Goal: Task Accomplishment & Management: Manage account settings

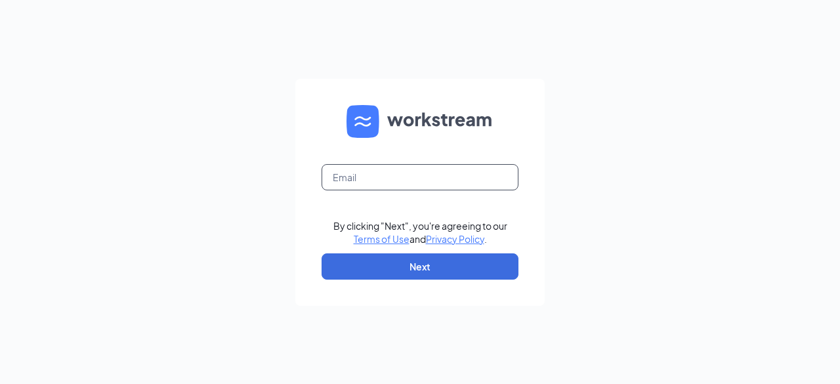
click at [374, 176] on input "text" at bounding box center [419, 177] width 197 height 26
type input "[EMAIL_ADDRESS][DOMAIN_NAME]"
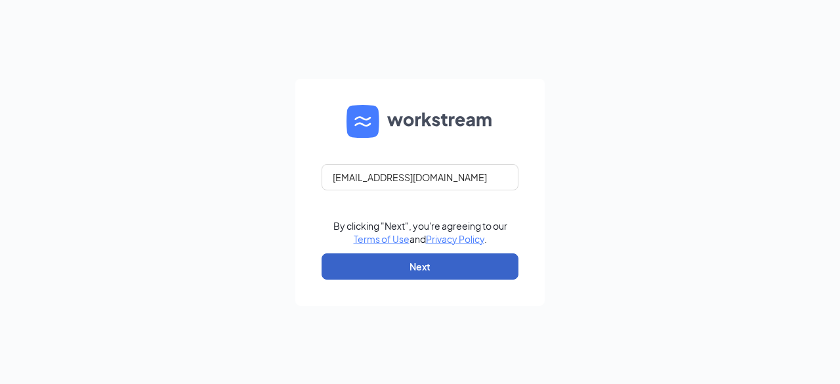
click at [382, 268] on button "Next" at bounding box center [419, 266] width 197 height 26
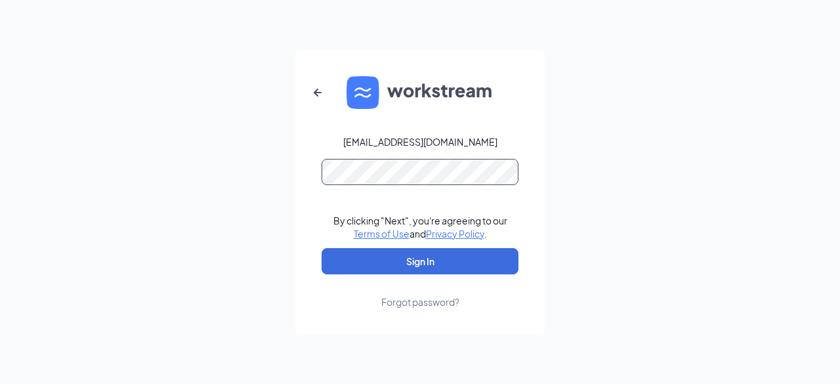
click at [321, 248] on button "Sign In" at bounding box center [419, 261] width 197 height 26
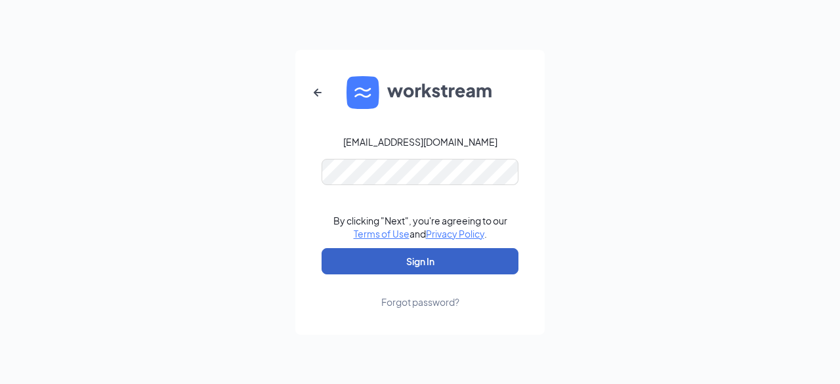
click at [404, 251] on button "Sign In" at bounding box center [419, 261] width 197 height 26
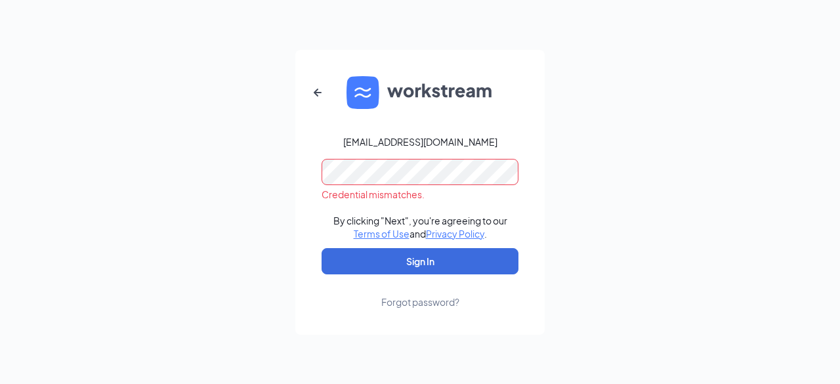
drag, startPoint x: 290, startPoint y: 171, endPoint x: 573, endPoint y: 112, distance: 288.8
click at [573, 112] on div "charquea@cfalancasterpa.com Credential mismatches. By clicking "Next", you're a…" at bounding box center [420, 192] width 840 height 384
click at [314, 187] on form "charquea@cfalancasterpa.com Credential mismatches. By clicking "Next", you're a…" at bounding box center [419, 192] width 249 height 285
click at [321, 248] on button "Sign In" at bounding box center [419, 261] width 197 height 26
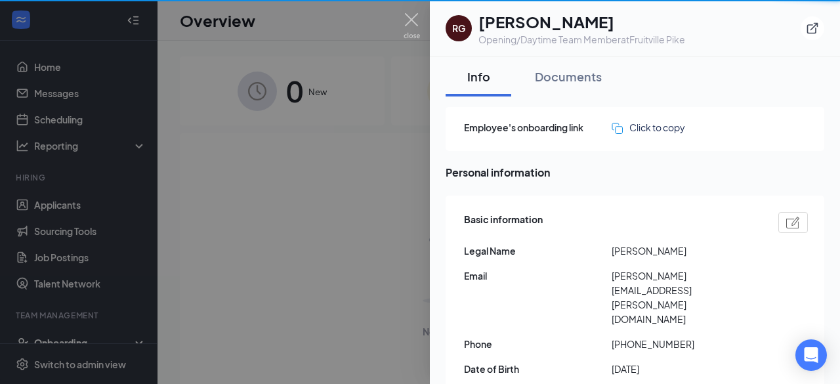
click at [412, 23] on img at bounding box center [411, 26] width 16 height 26
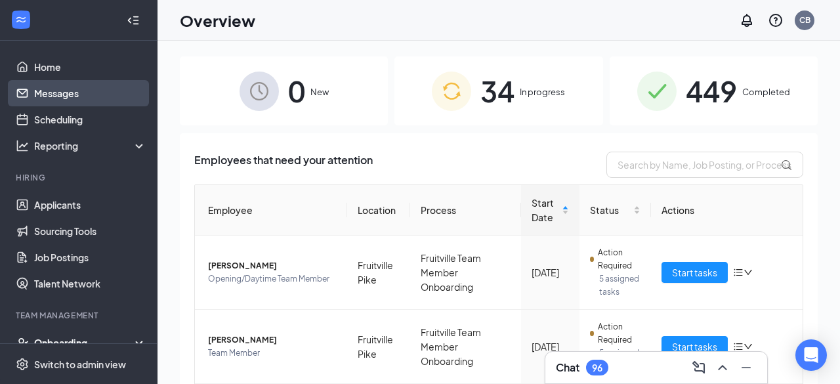
click at [68, 92] on link "Messages" at bounding box center [90, 93] width 112 height 26
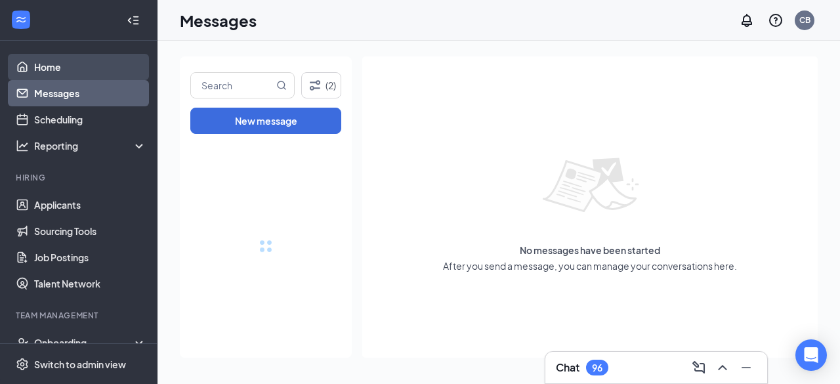
click at [70, 71] on link "Home" at bounding box center [90, 67] width 112 height 26
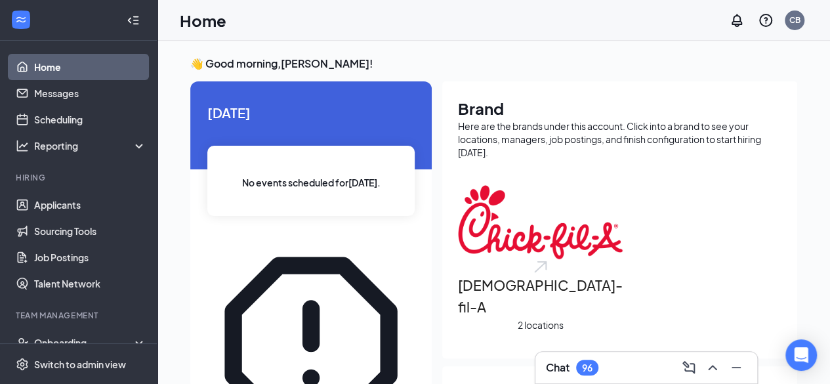
click at [70, 71] on link "Home" at bounding box center [90, 67] width 112 height 26
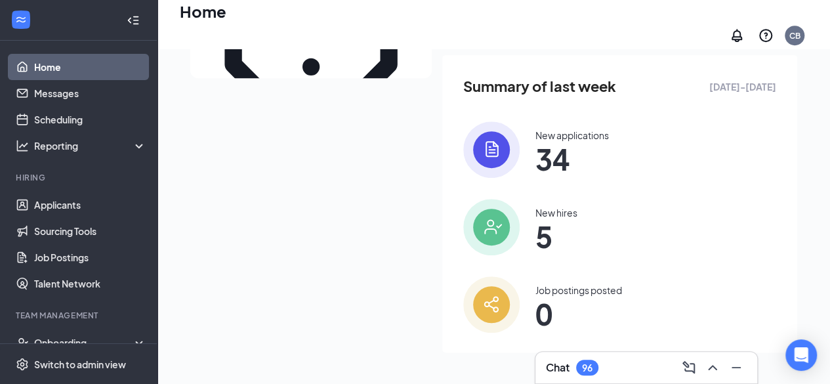
scroll to position [347, 0]
click at [576, 134] on div "New applications" at bounding box center [571, 135] width 73 height 13
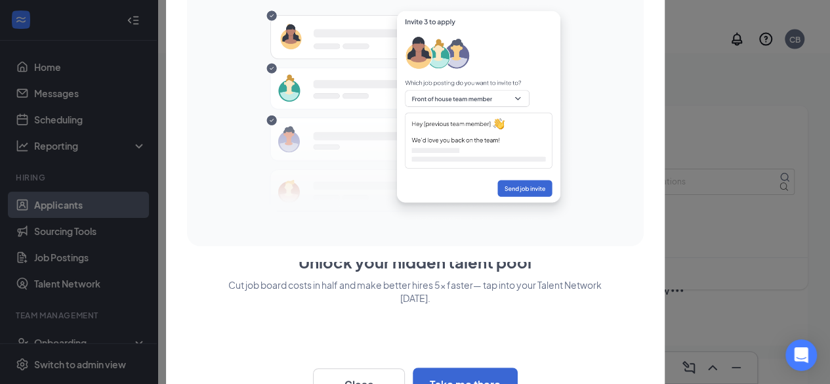
scroll to position [1560, 0]
click at [653, 256] on div "Talent Network Unlock your hidden talent pool Cut job board costs in half and m…" at bounding box center [415, 192] width 499 height 459
click at [478, 312] on p "Cut job board costs in half and make better hires 5x faster— tap into your Tale…" at bounding box center [415, 320] width 457 height 84
click at [373, 373] on button "Close" at bounding box center [359, 384] width 92 height 33
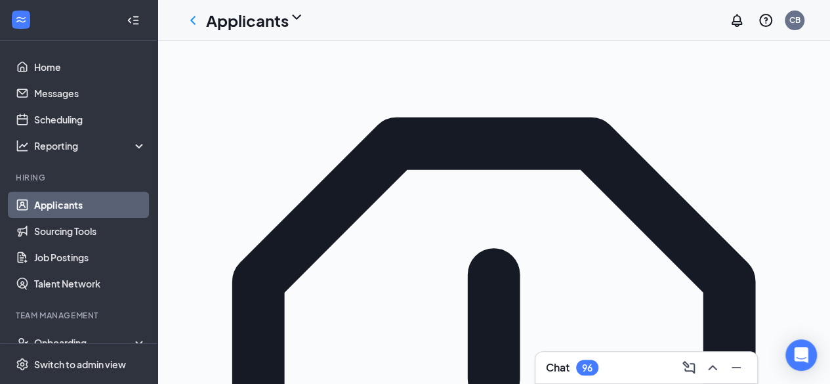
scroll to position [0, 0]
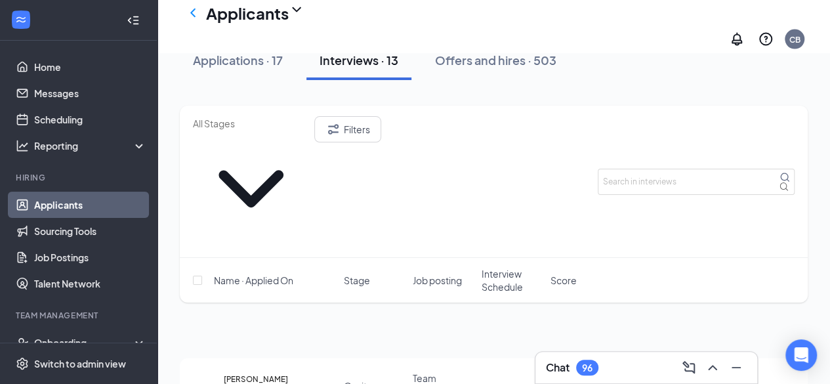
scroll to position [1328, 0]
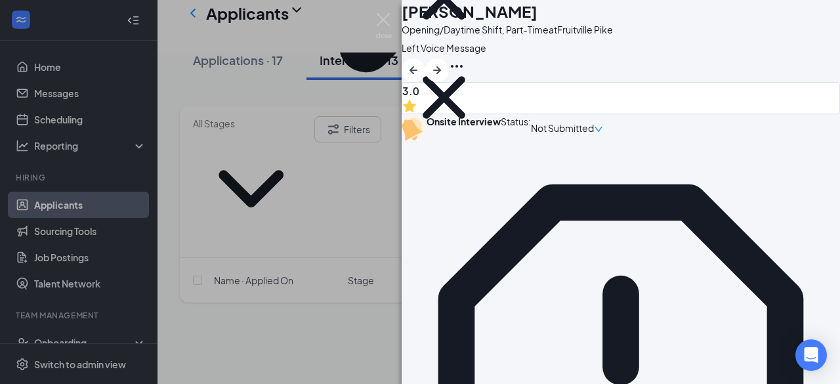
scroll to position [1555, 0]
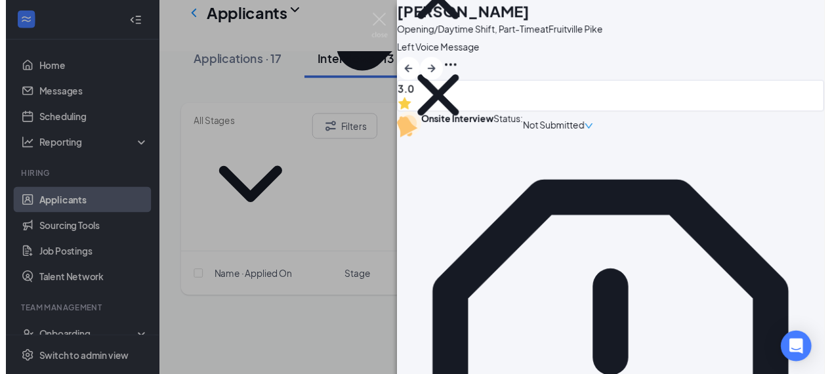
scroll to position [1727, 0]
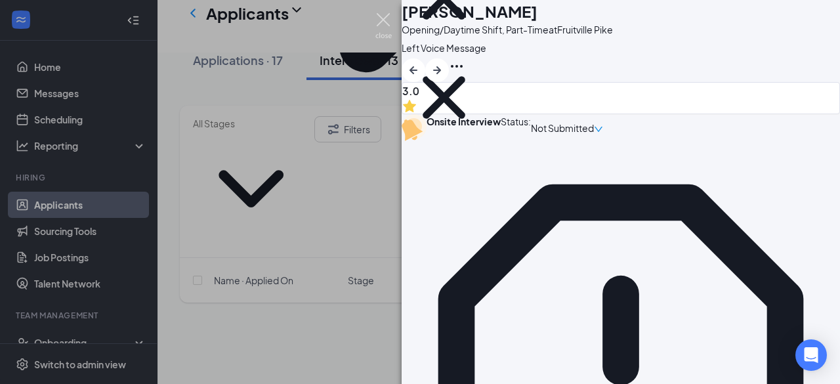
click at [378, 18] on img at bounding box center [383, 26] width 16 height 26
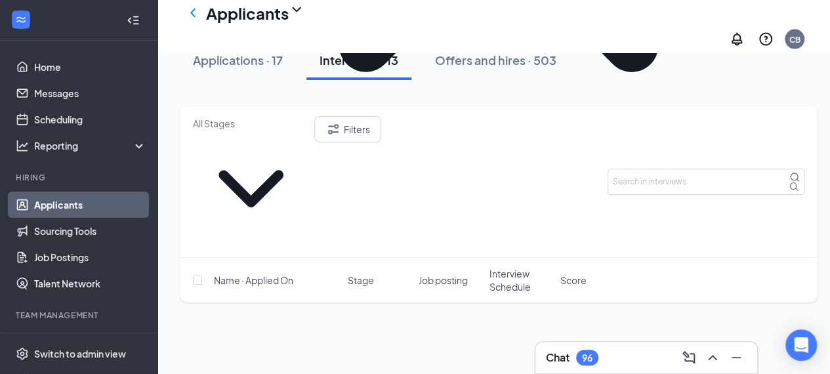
drag, startPoint x: 832, startPoint y: 301, endPoint x: 480, endPoint y: 134, distance: 389.1
click at [480, 134] on div "Filters" at bounding box center [498, 181] width 611 height 131
click at [622, 363] on div "Chat 96" at bounding box center [646, 357] width 201 height 21
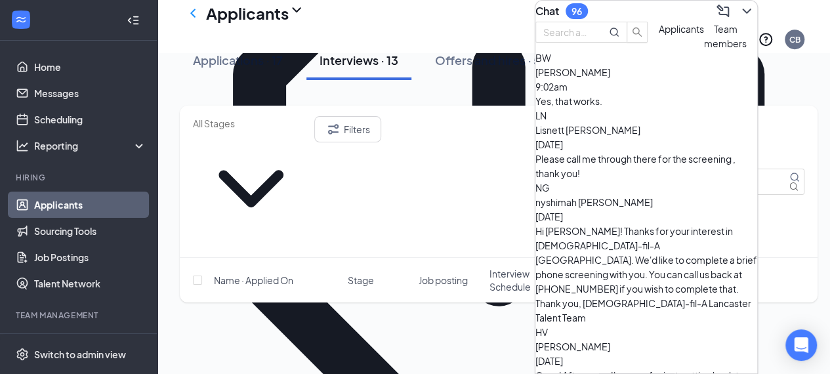
scroll to position [257, 0]
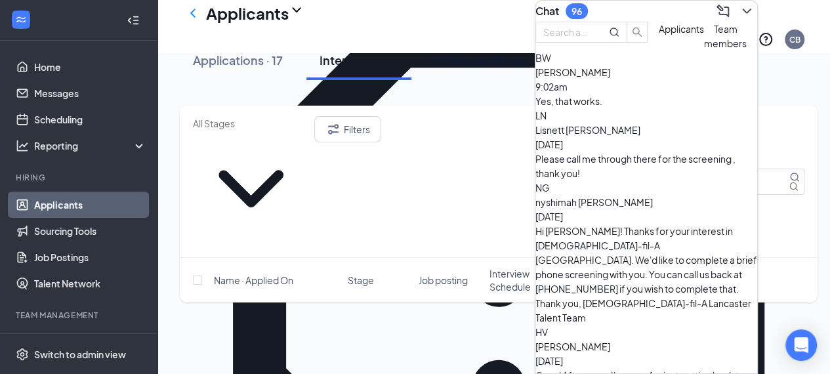
click at [739, 3] on icon "ChevronDown" at bounding box center [747, 11] width 16 height 16
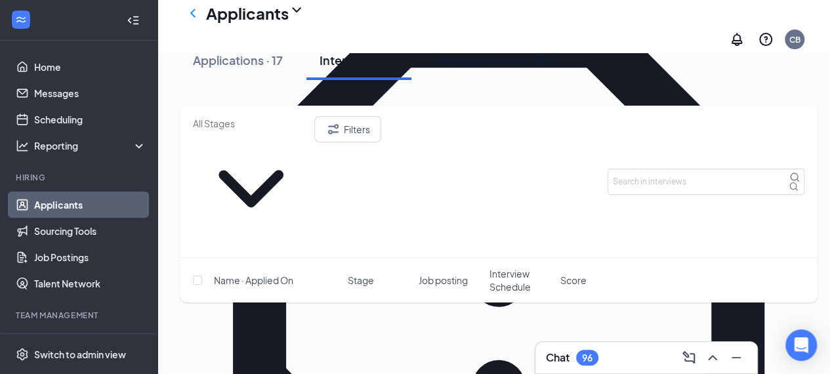
drag, startPoint x: 836, startPoint y: 45, endPoint x: 586, endPoint y: 64, distance: 249.9
click at [586, 64] on div "Applications · 17 Interviews · 13 Offers and hires · 503" at bounding box center [499, 60] width 638 height 39
drag, startPoint x: 837, startPoint y: 9, endPoint x: 582, endPoint y: 68, distance: 261.1
click at [582, 68] on div "Applications · 17 Interviews · 13 Offers and hires · 503" at bounding box center [499, 60] width 638 height 39
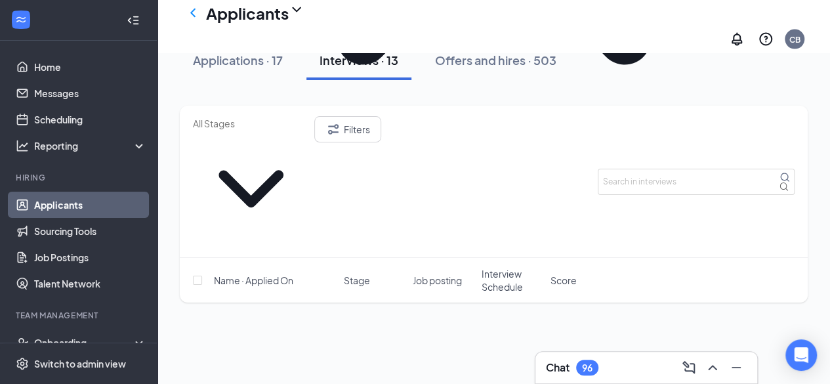
scroll to position [1274, 0]
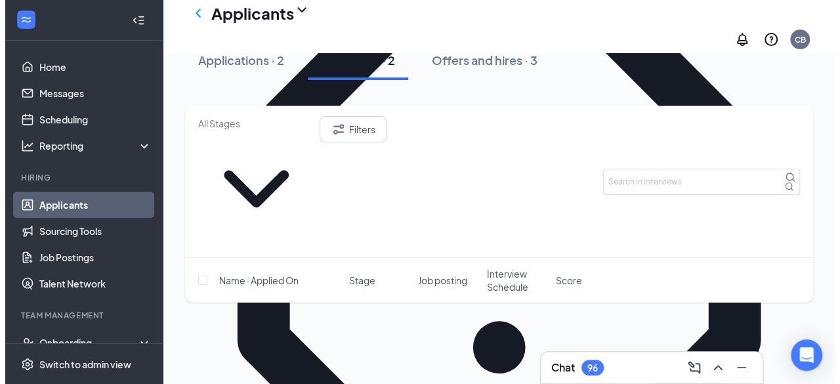
scroll to position [245, 0]
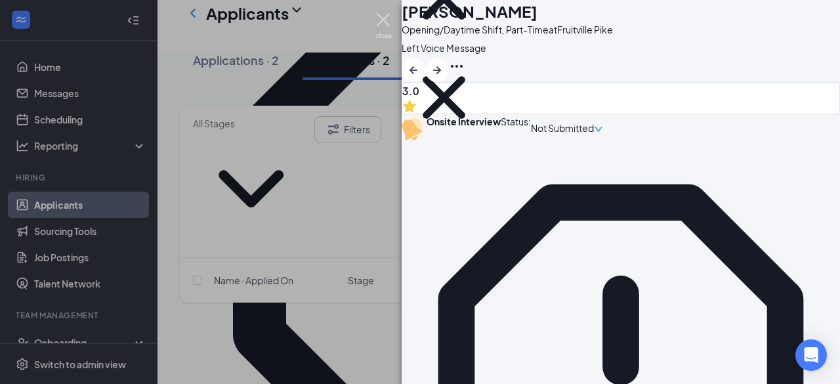
click at [380, 24] on img at bounding box center [383, 26] width 16 height 26
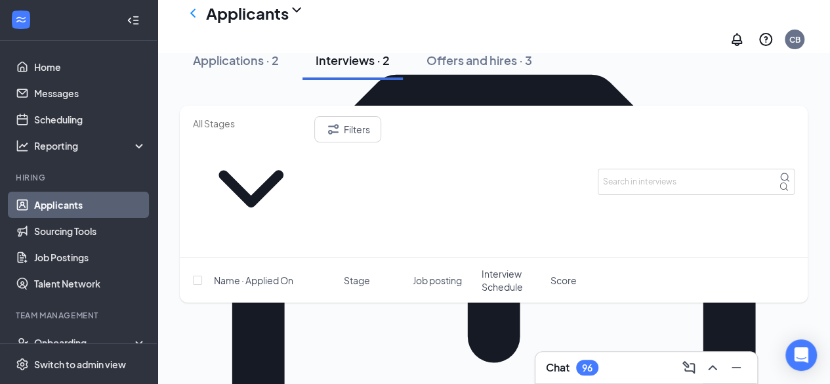
scroll to position [245, 0]
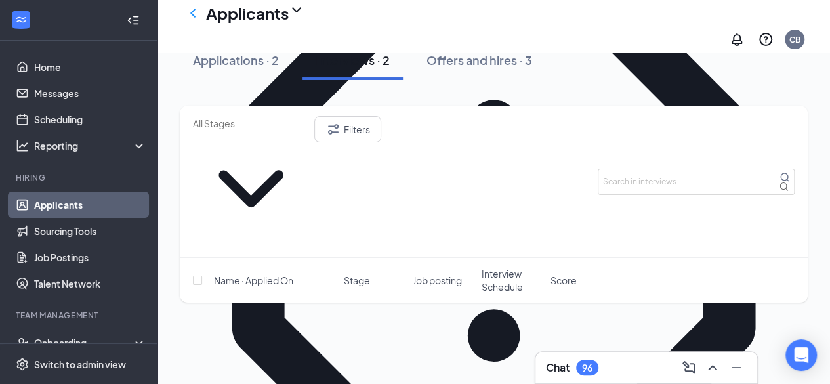
click at [43, 197] on link "Applicants" at bounding box center [90, 205] width 112 height 26
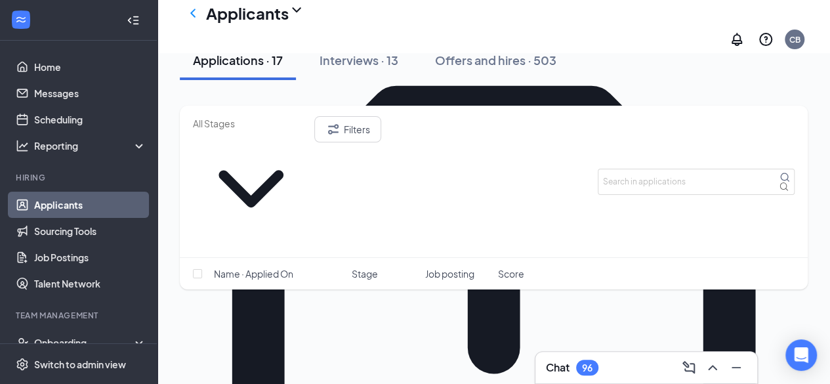
scroll to position [71, 0]
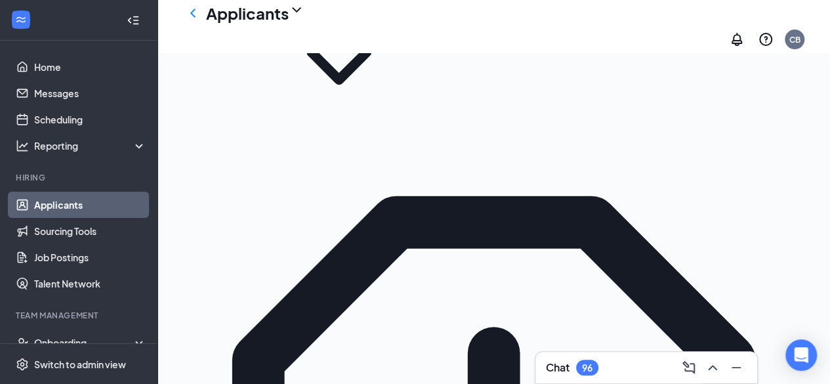
scroll to position [73, 0]
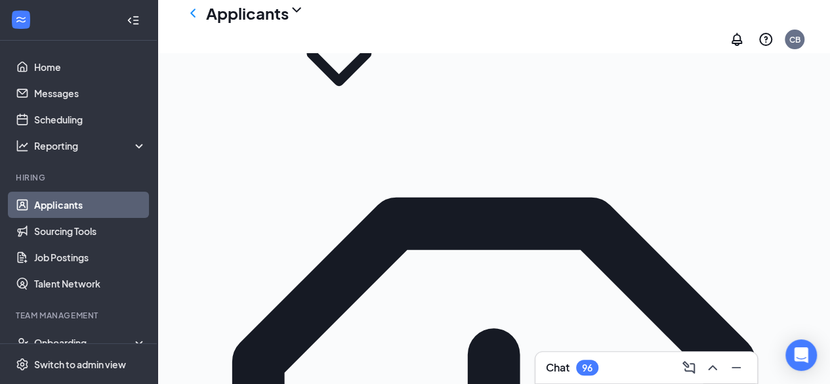
drag, startPoint x: 836, startPoint y: 99, endPoint x: 580, endPoint y: 143, distance: 260.2
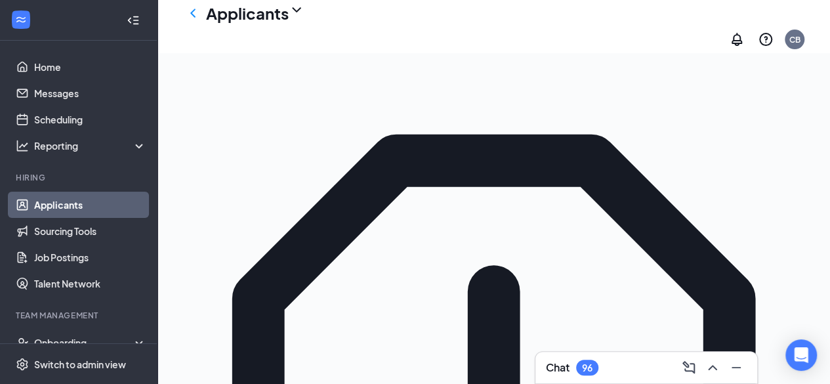
scroll to position [104, 0]
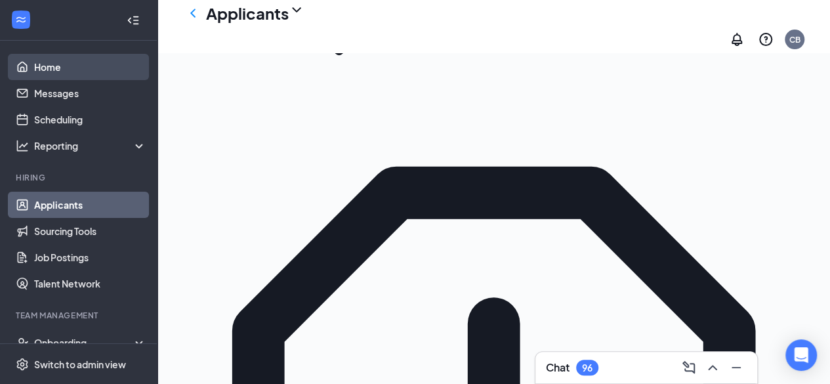
click at [51, 75] on link "Home" at bounding box center [90, 67] width 112 height 26
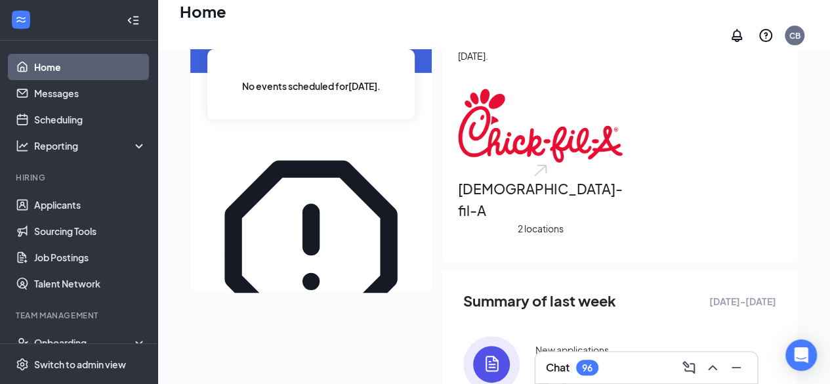
click at [61, 79] on link "Home" at bounding box center [90, 67] width 112 height 26
click at [58, 96] on link "Messages" at bounding box center [90, 93] width 112 height 26
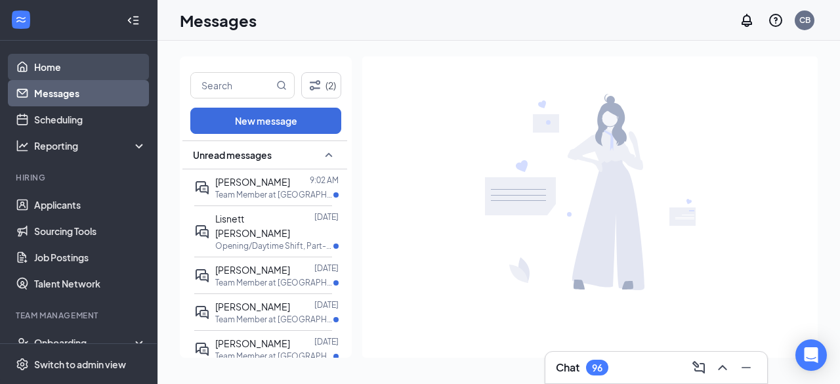
click at [51, 64] on link "Home" at bounding box center [90, 67] width 112 height 26
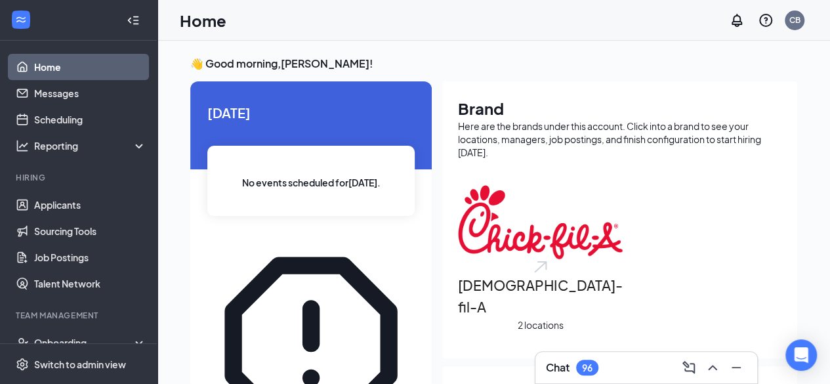
click at [34, 54] on link "Home" at bounding box center [90, 67] width 112 height 26
